Goal: Information Seeking & Learning: Learn about a topic

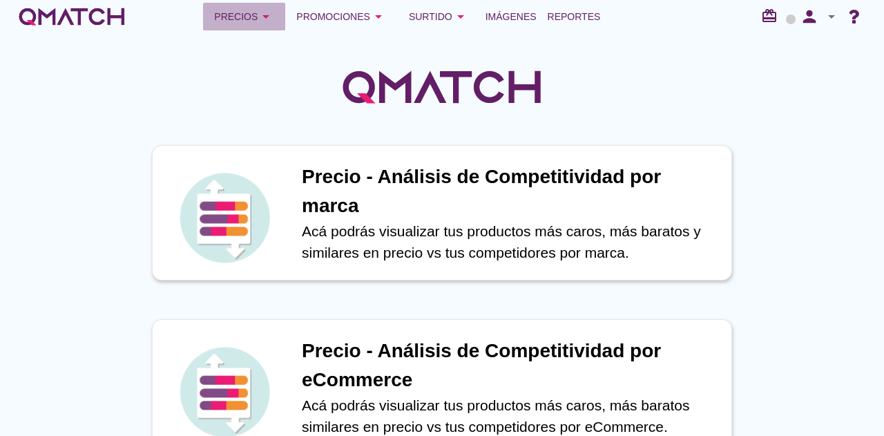
click at [239, 27] on button "Precios arrow_drop_down" at bounding box center [244, 17] width 82 height 28
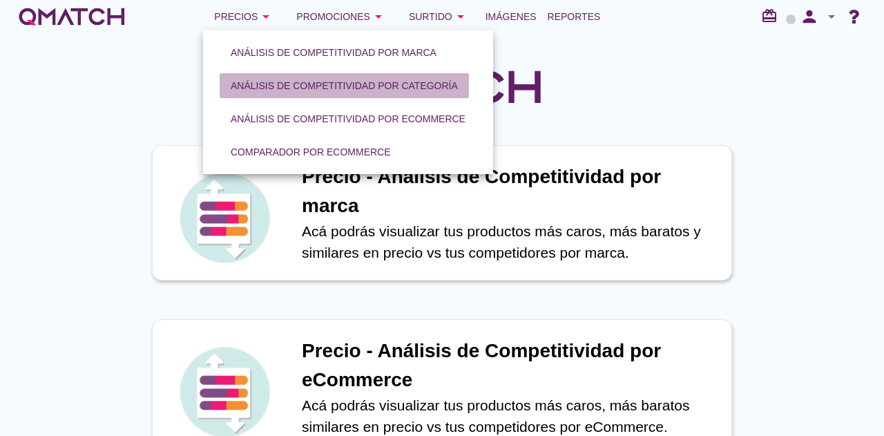
click at [278, 76] on button "Análisis de competitividad por categoría" at bounding box center [344, 85] width 249 height 25
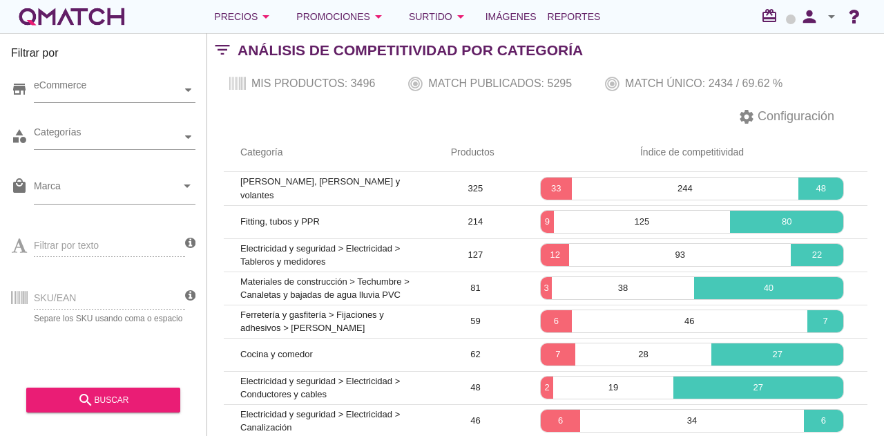
click at [98, 106] on div "store eCommerce" at bounding box center [103, 93] width 184 height 41
click at [88, 99] on div "eCommerce" at bounding box center [108, 90] width 148 height 24
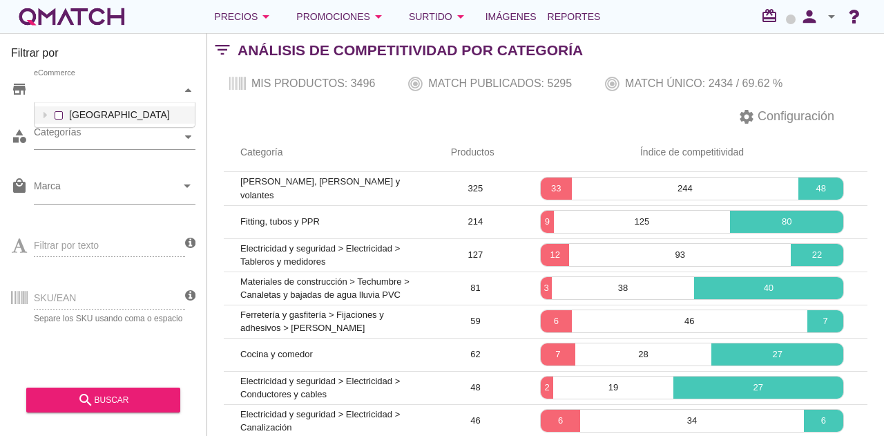
click at [90, 103] on div "eCommerce [GEOGRAPHIC_DATA]" at bounding box center [115, 90] width 162 height 25
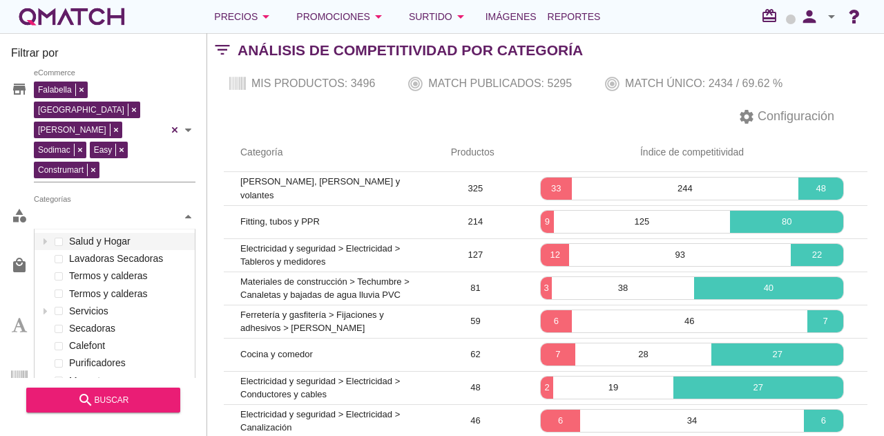
click at [83, 209] on div "Categorías" at bounding box center [108, 216] width 148 height 15
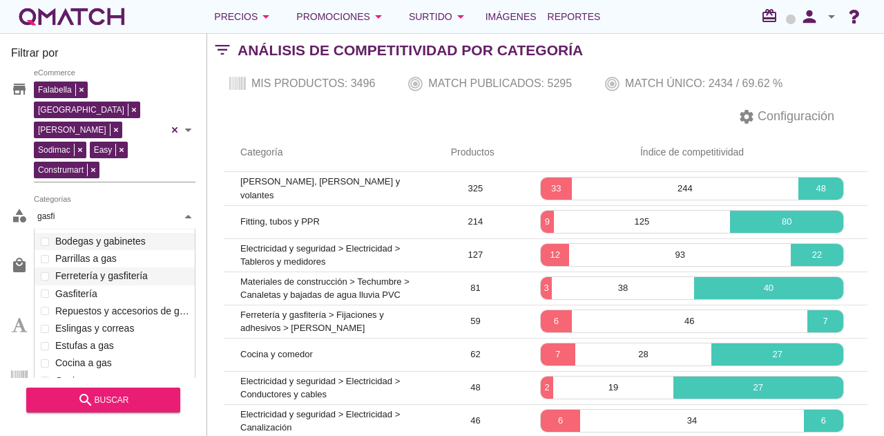
scroll to position [61, 162]
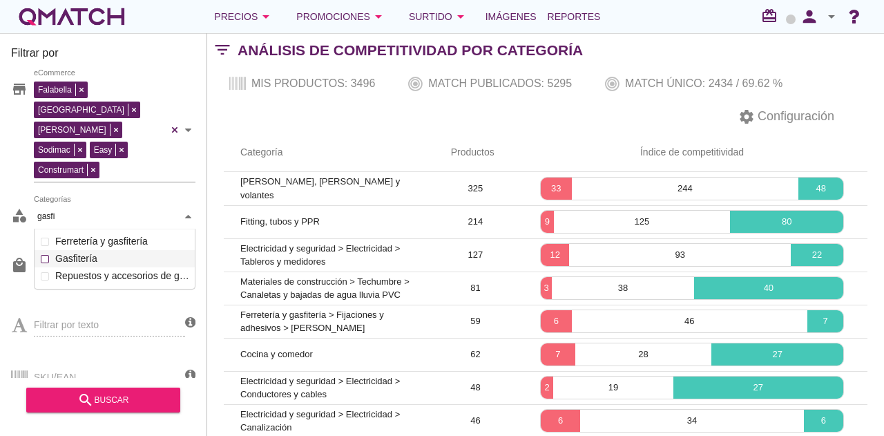
click at [75, 217] on div "Categorías gasfi gasfi Salud y Hogar Lavadoras Secadoras Termos y calderas Term…" at bounding box center [115, 216] width 162 height 25
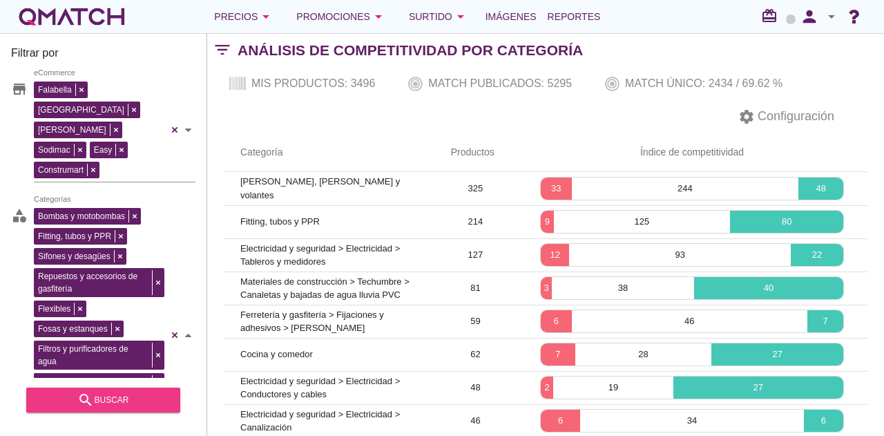
type input "gasfi"
click at [93, 395] on icon "search" at bounding box center [85, 400] width 17 height 17
